Goal: Task Accomplishment & Management: Manage account settings

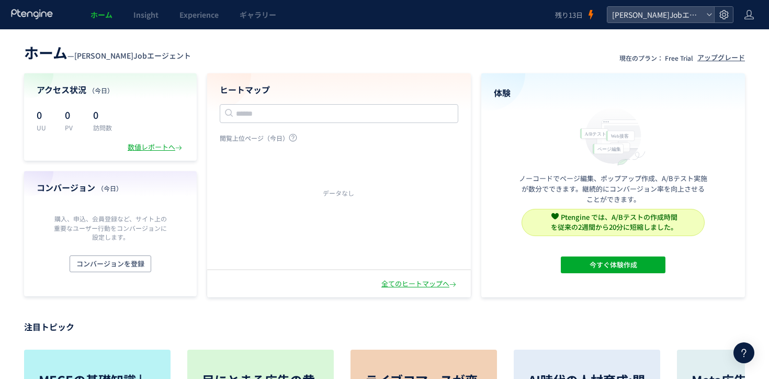
click at [728, 19] on icon at bounding box center [724, 14] width 10 height 10
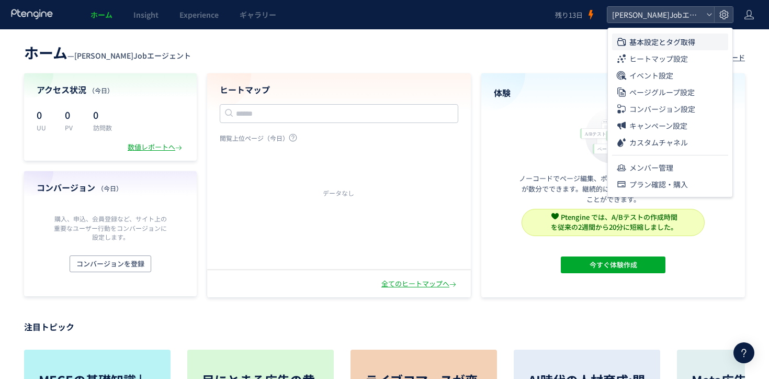
click at [673, 39] on span "基本設定とタグ取得" at bounding box center [662, 41] width 66 height 17
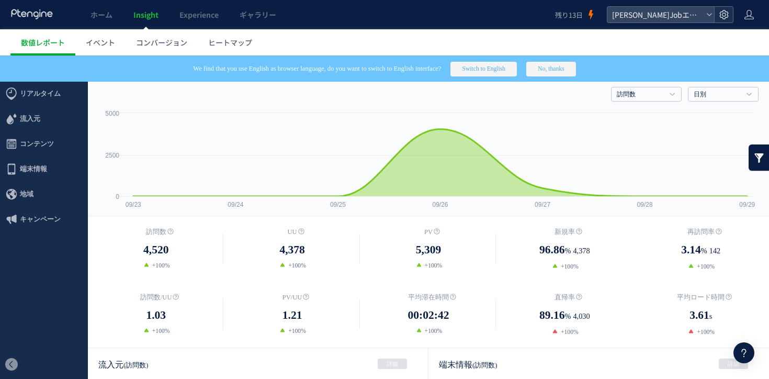
click at [725, 9] on div at bounding box center [723, 15] width 19 height 16
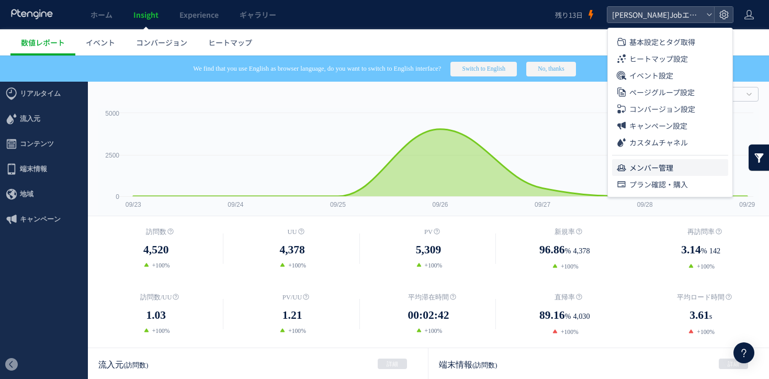
click at [665, 161] on span "メンバー管理" at bounding box center [651, 167] width 44 height 17
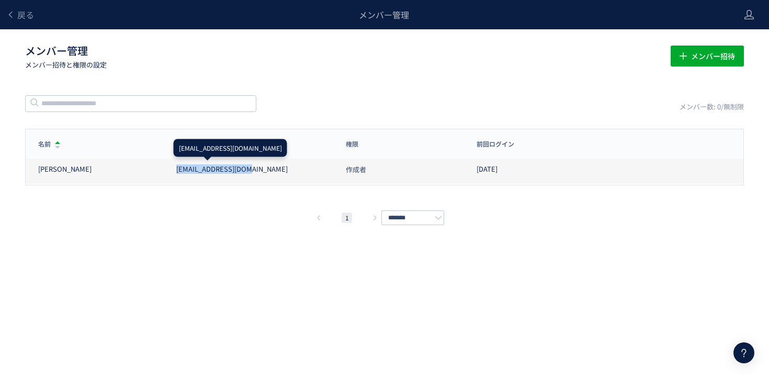
drag, startPoint x: 266, startPoint y: 170, endPoint x: 171, endPoint y: 170, distance: 95.2
click at [170, 170] on div "[EMAIL_ADDRESS][DOMAIN_NAME]" at bounding box center [249, 169] width 170 height 10
copy div "[EMAIL_ADDRESS][DOMAIN_NAME]"
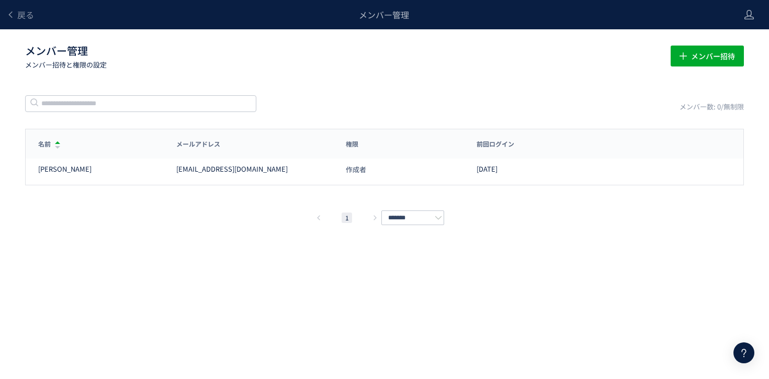
click at [29, 20] on div "戻る" at bounding box center [20, 14] width 28 height 29
click at [18, 23] on div "戻る" at bounding box center [20, 14] width 28 height 29
click at [24, 14] on span "戻る" at bounding box center [25, 14] width 17 height 13
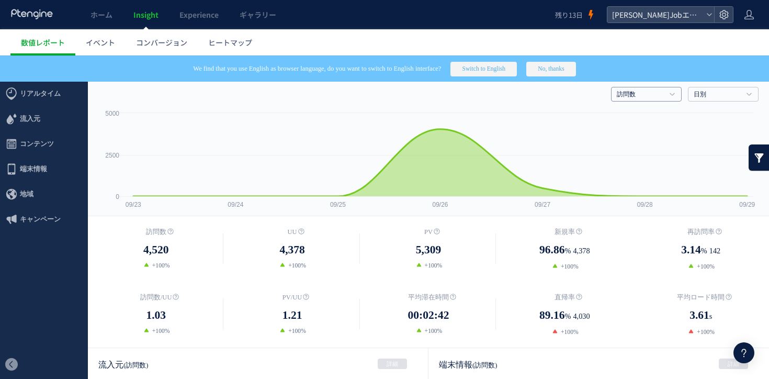
click at [662, 93] on link "訪問数" at bounding box center [641, 94] width 48 height 9
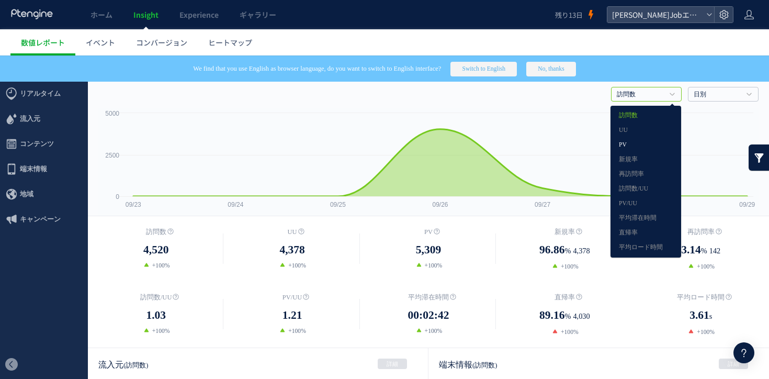
click at [649, 150] on link "PV" at bounding box center [646, 145] width 54 height 14
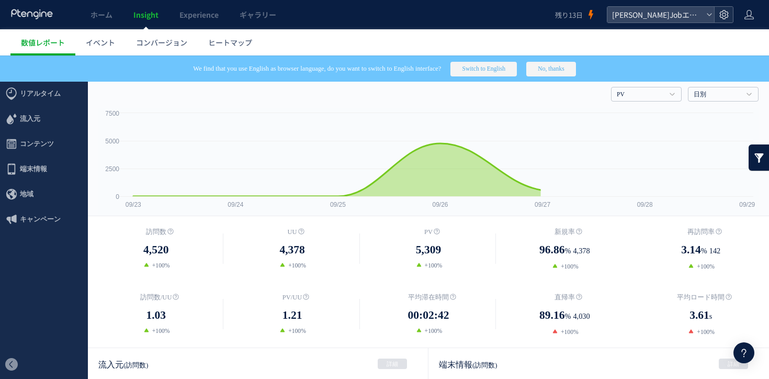
click at [717, 13] on div at bounding box center [723, 15] width 19 height 16
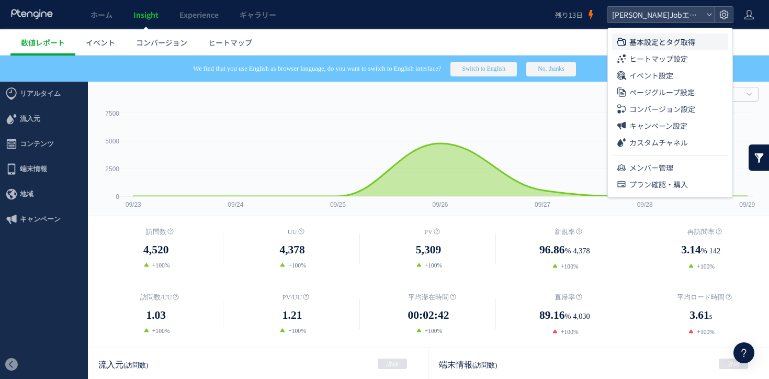
click at [672, 39] on span "基本設定とタグ取得" at bounding box center [662, 41] width 66 height 17
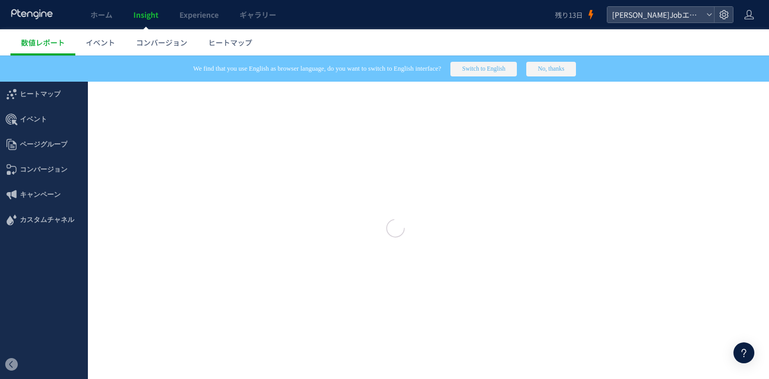
type input "**********"
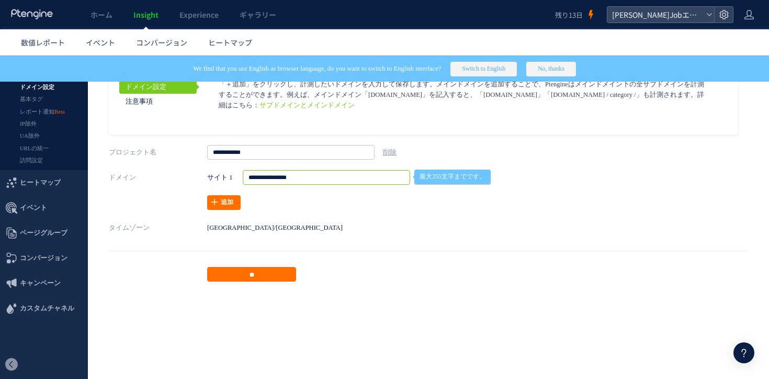
drag, startPoint x: 339, startPoint y: 179, endPoint x: 230, endPoint y: 179, distance: 108.8
click at [230, 179] on div "**********" at bounding box center [416, 177] width 419 height 15
click at [37, 41] on span "数値レポート" at bounding box center [43, 42] width 44 height 10
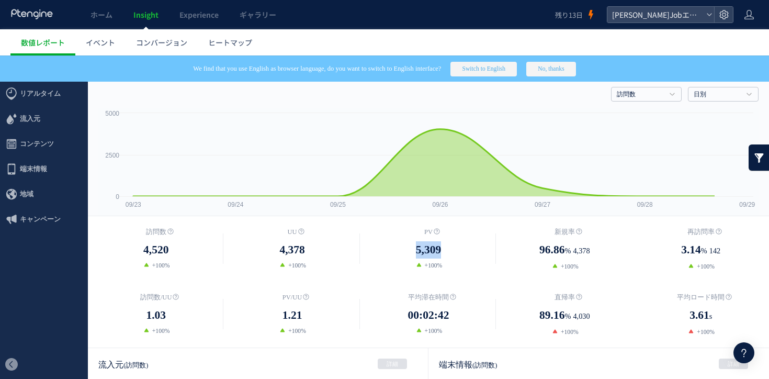
drag, startPoint x: 455, startPoint y: 251, endPoint x: 406, endPoint y: 246, distance: 49.4
click at [407, 246] on dd "5,309" at bounding box center [429, 249] width 136 height 17
click at [406, 246] on dd "5,309" at bounding box center [429, 249] width 136 height 17
click at [623, 100] on h4 "訪問数" at bounding box center [646, 94] width 71 height 15
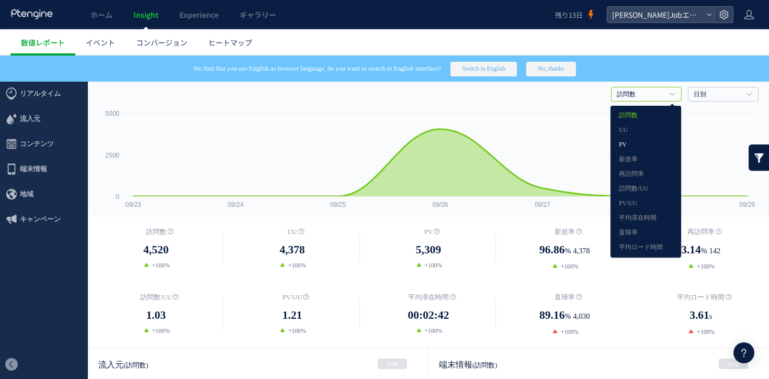
click at [639, 146] on link "PV" at bounding box center [646, 145] width 54 height 14
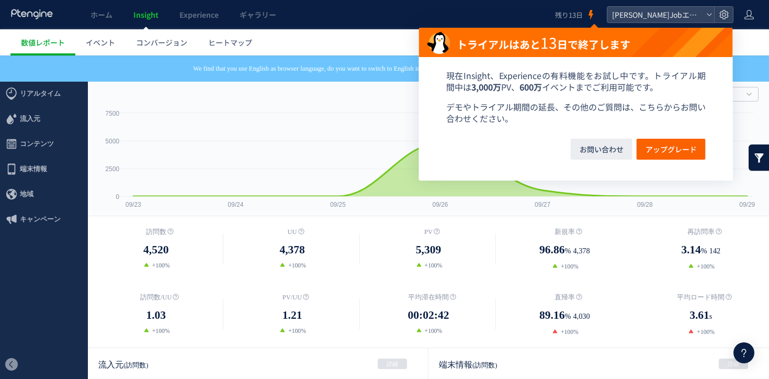
click at [392, 13] on div "ホーム Insight Experience ギャラリー" at bounding box center [277, 14] width 555 height 29
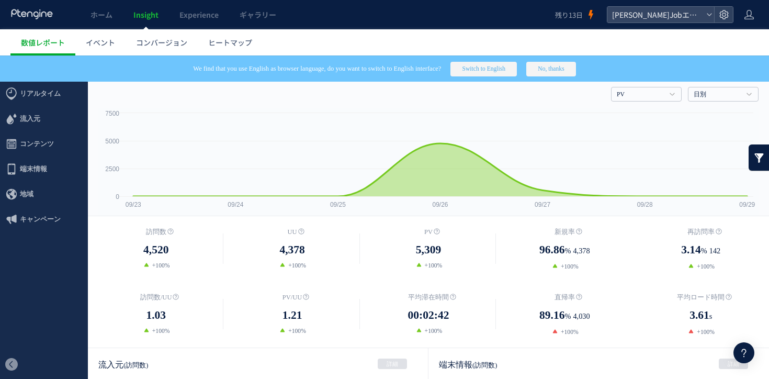
click at [576, 68] on button "No, thanks" at bounding box center [550, 69] width 49 height 15
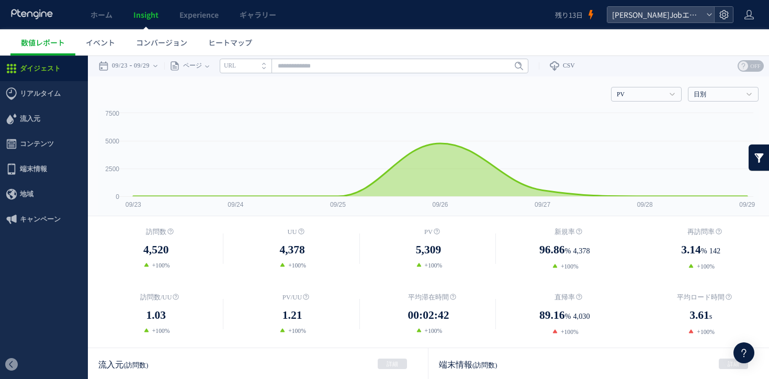
click at [723, 14] on icon at bounding box center [724, 14] width 10 height 10
